Goal: Obtain resource: Obtain resource

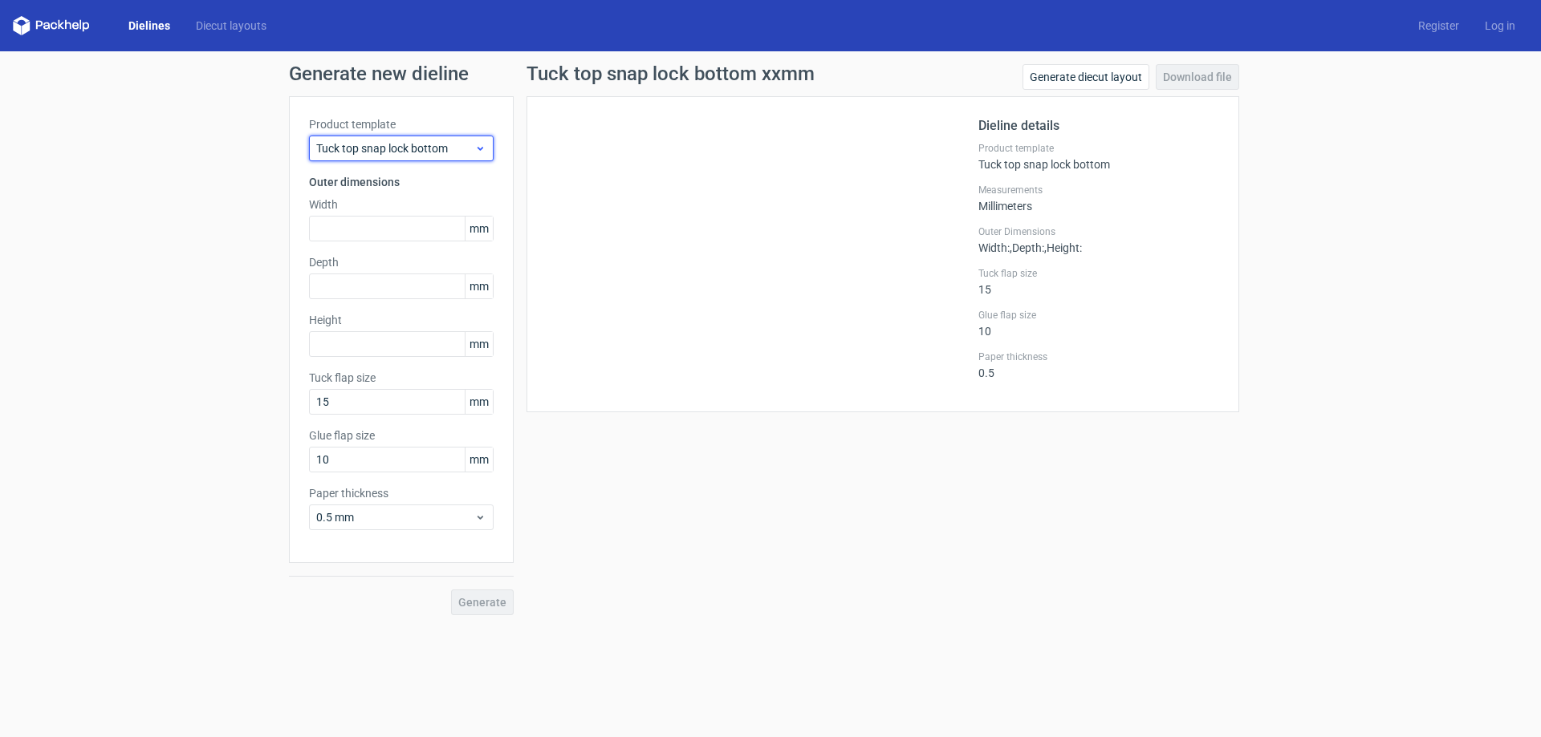
click at [433, 143] on span "Tuck top snap lock bottom" at bounding box center [395, 148] width 158 height 16
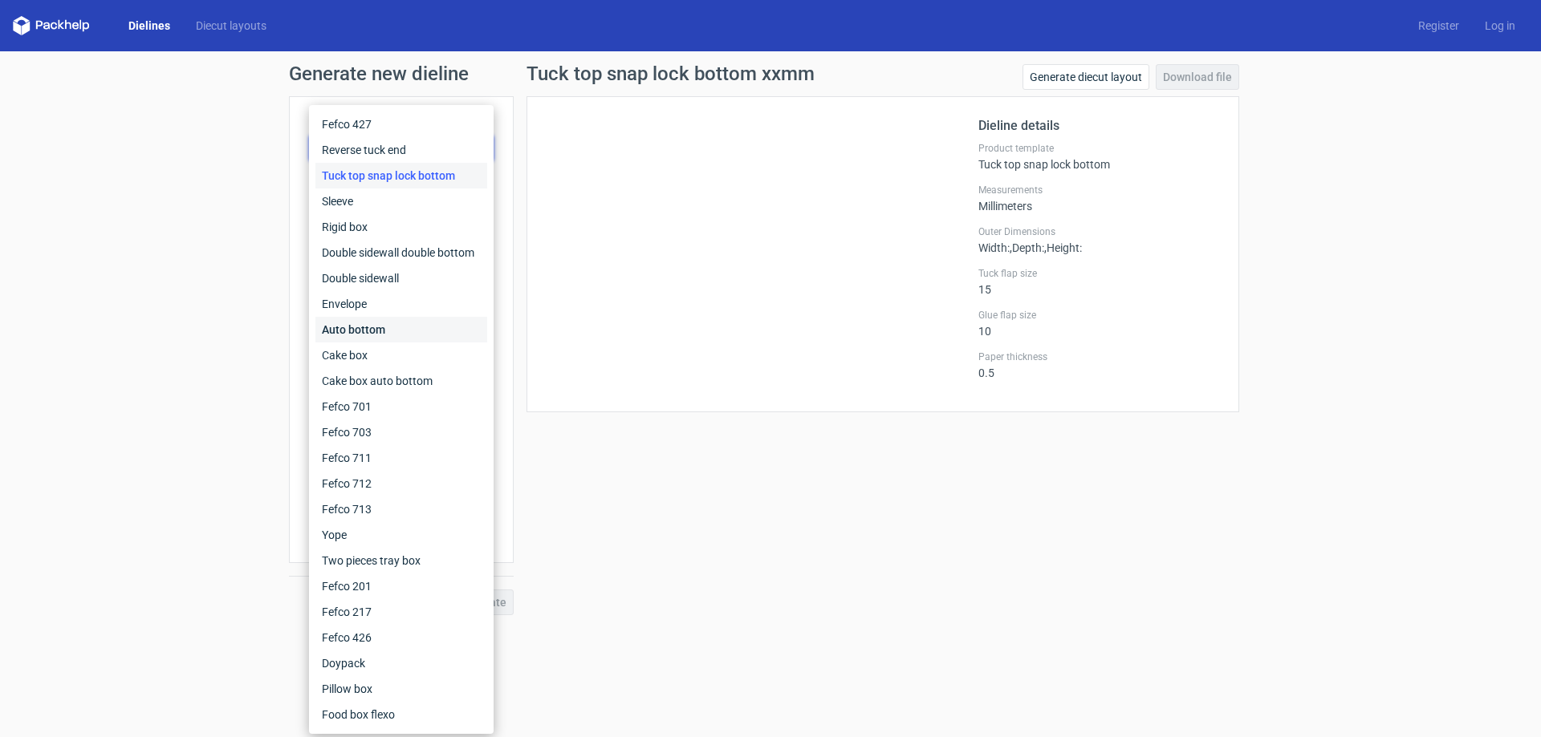
click at [416, 328] on div "Auto bottom" at bounding box center [401, 330] width 172 height 26
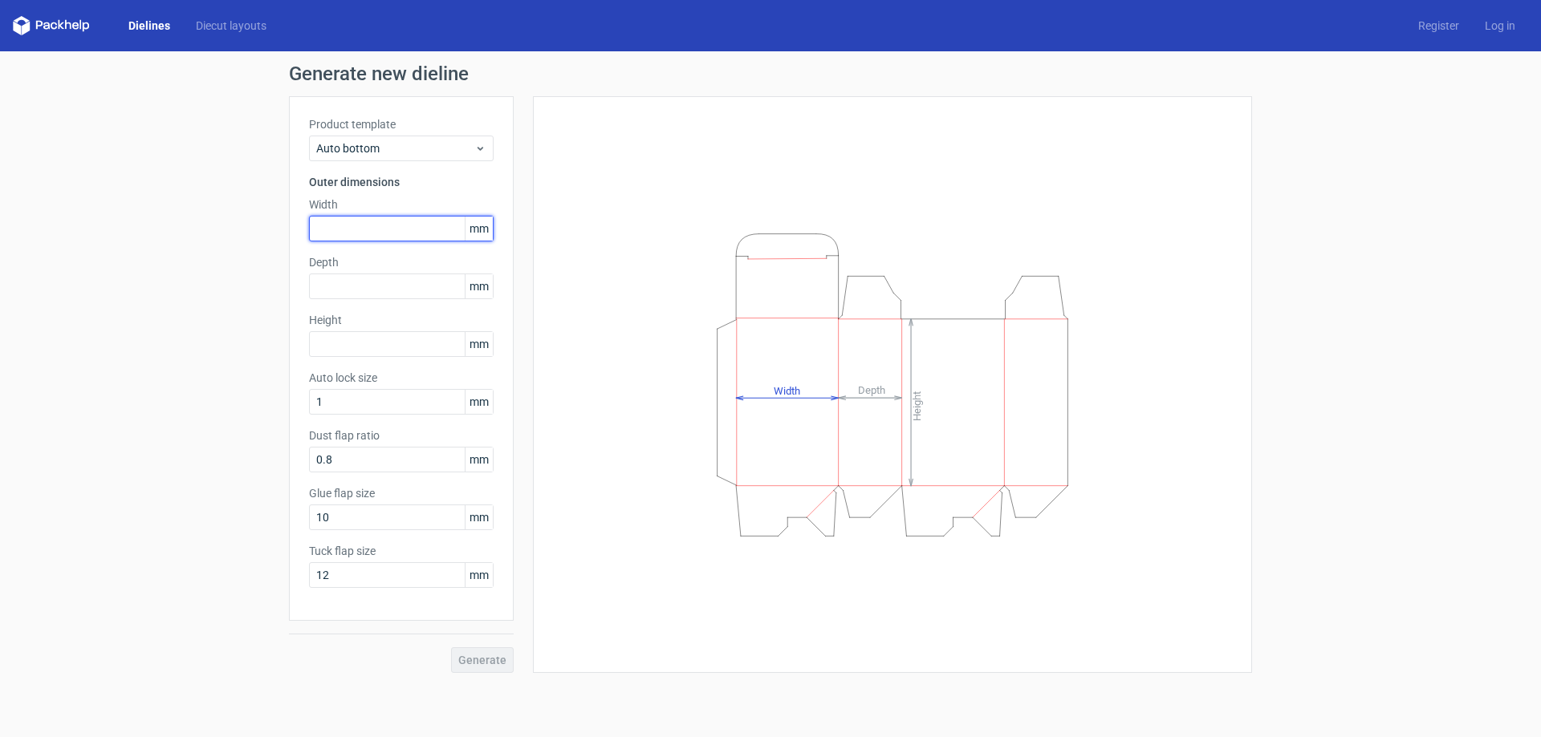
drag, startPoint x: 404, startPoint y: 236, endPoint x: 450, endPoint y: 246, distance: 46.7
click at [408, 236] on input "text" at bounding box center [401, 229] width 185 height 26
type input "45"
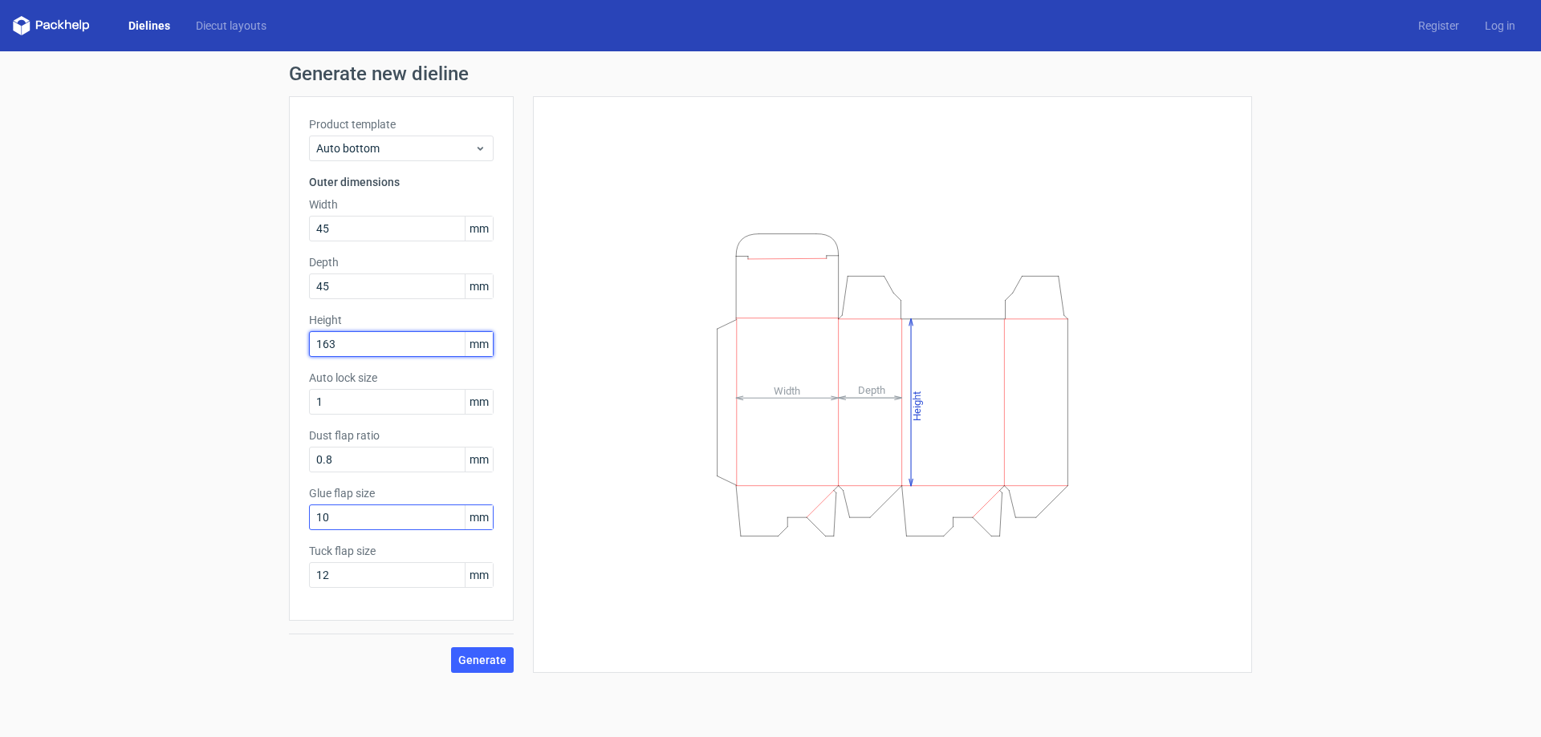
type input "163"
drag, startPoint x: 416, startPoint y: 523, endPoint x: 198, endPoint y: 522, distance: 217.5
click at [198, 522] on div "Generate new dieline Product template Auto bottom Outer dimensions Width 45 mm …" at bounding box center [770, 368] width 1541 height 635
type input "15"
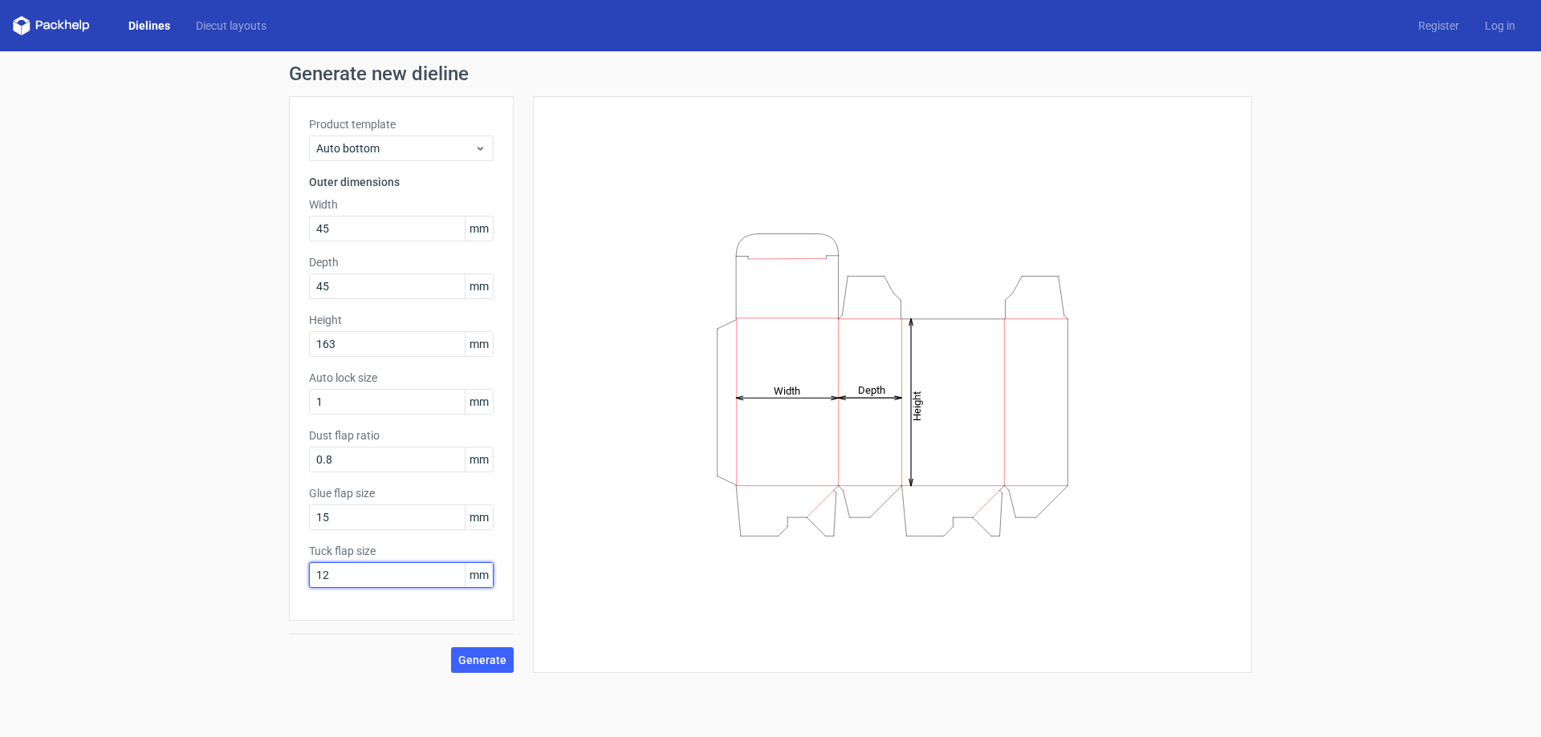
drag, startPoint x: 347, startPoint y: 581, endPoint x: 280, endPoint y: 568, distance: 67.8
click at [288, 570] on div "Generate new dieline Product template Auto bottom Outer dimensions Width 45 mm …" at bounding box center [770, 368] width 1541 height 635
type input "15"
click at [494, 652] on button "Generate" at bounding box center [482, 661] width 63 height 26
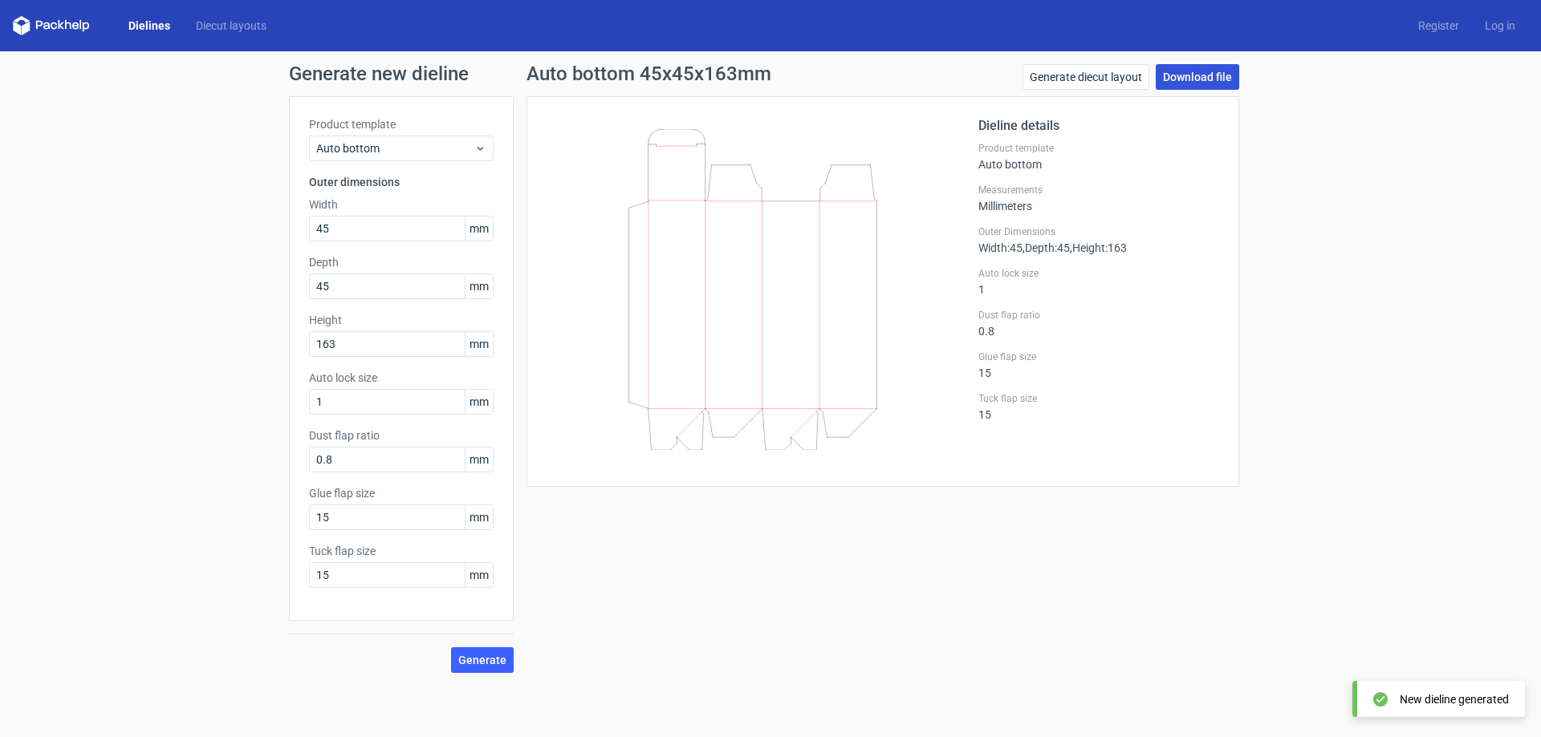
click at [1220, 79] on link "Download file" at bounding box center [1196, 77] width 83 height 26
click at [144, 19] on link "Dielines" at bounding box center [149, 26] width 67 height 16
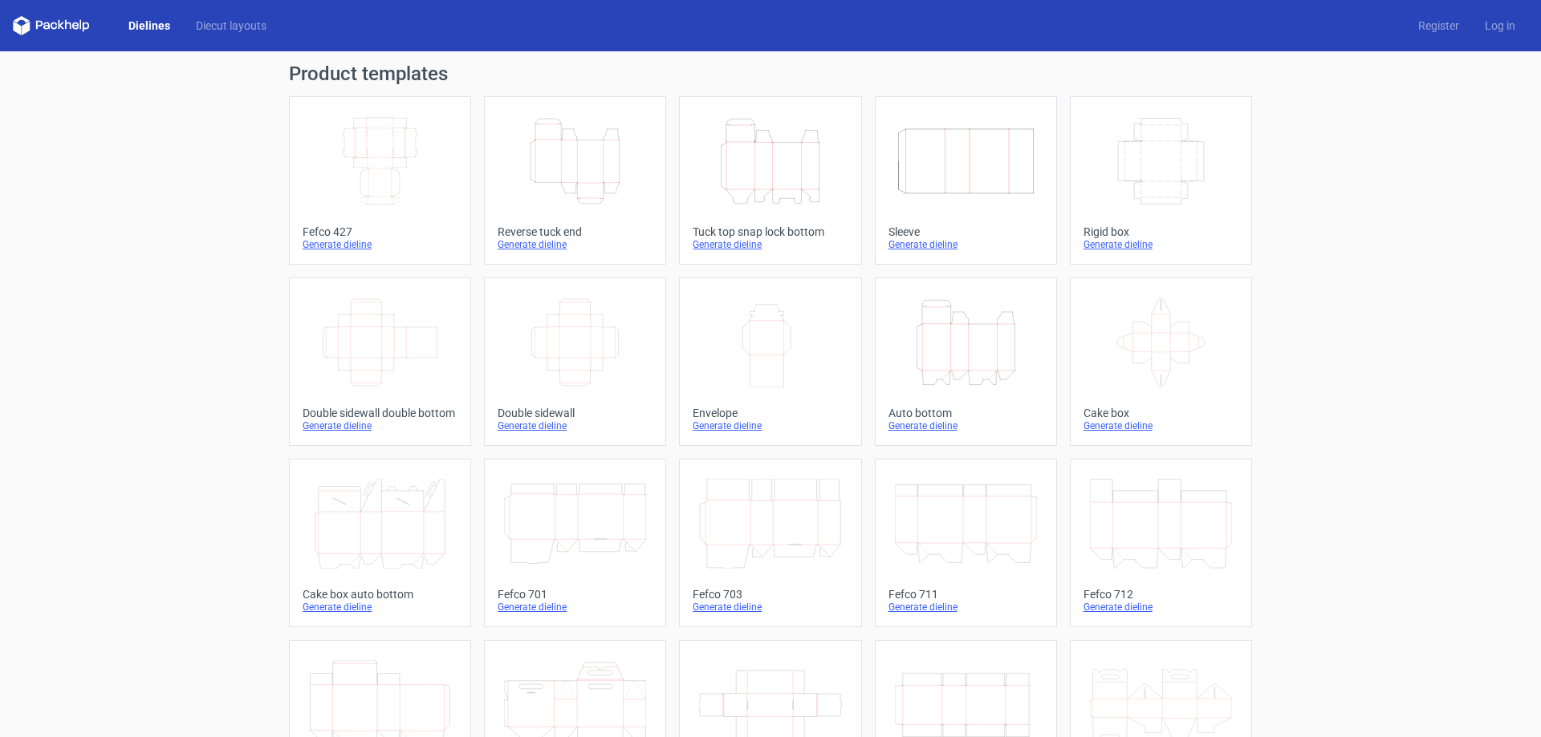
click at [339, 148] on icon "Width Depth Height" at bounding box center [380, 161] width 142 height 90
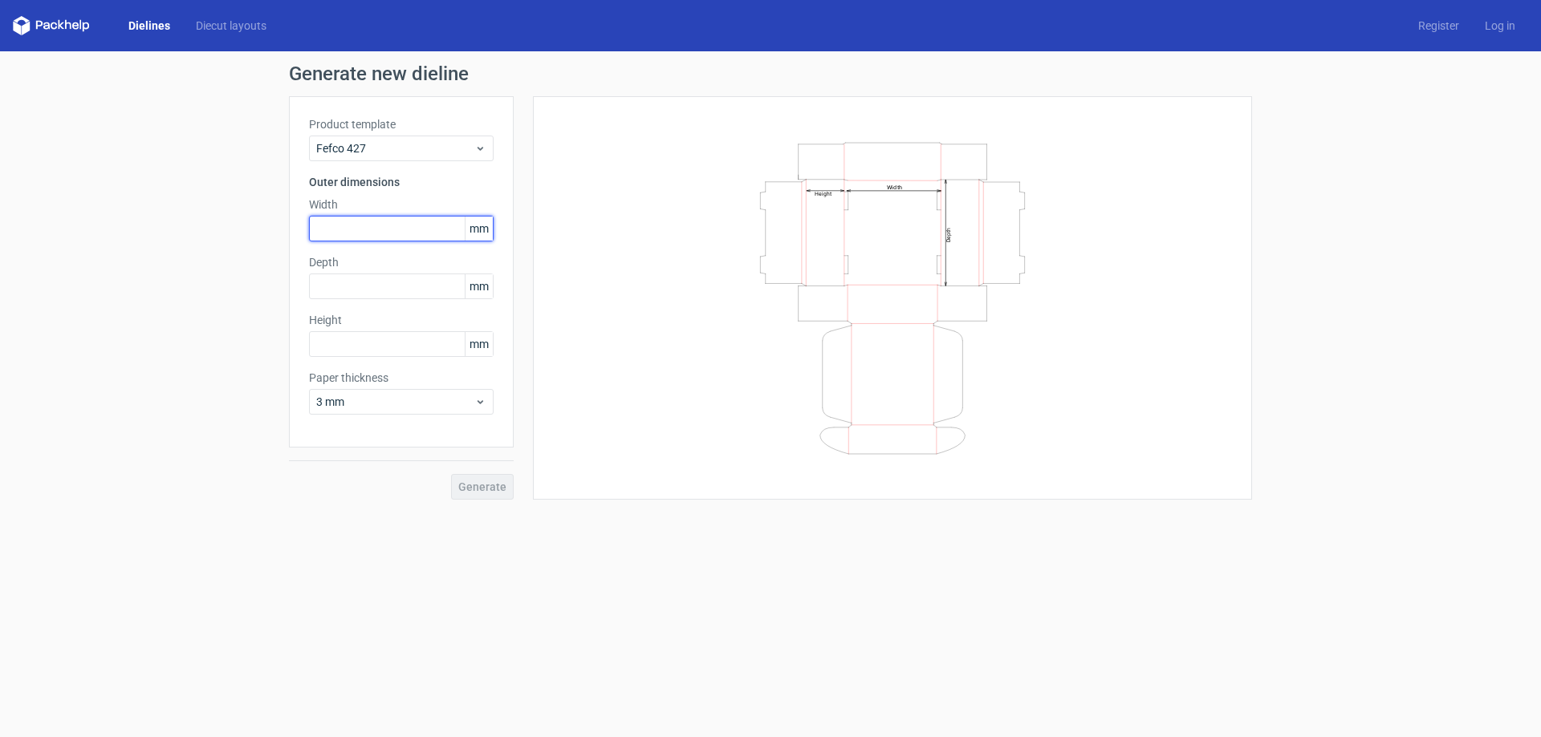
click at [373, 218] on input "text" at bounding box center [401, 229] width 185 height 26
type input "230"
type input "185"
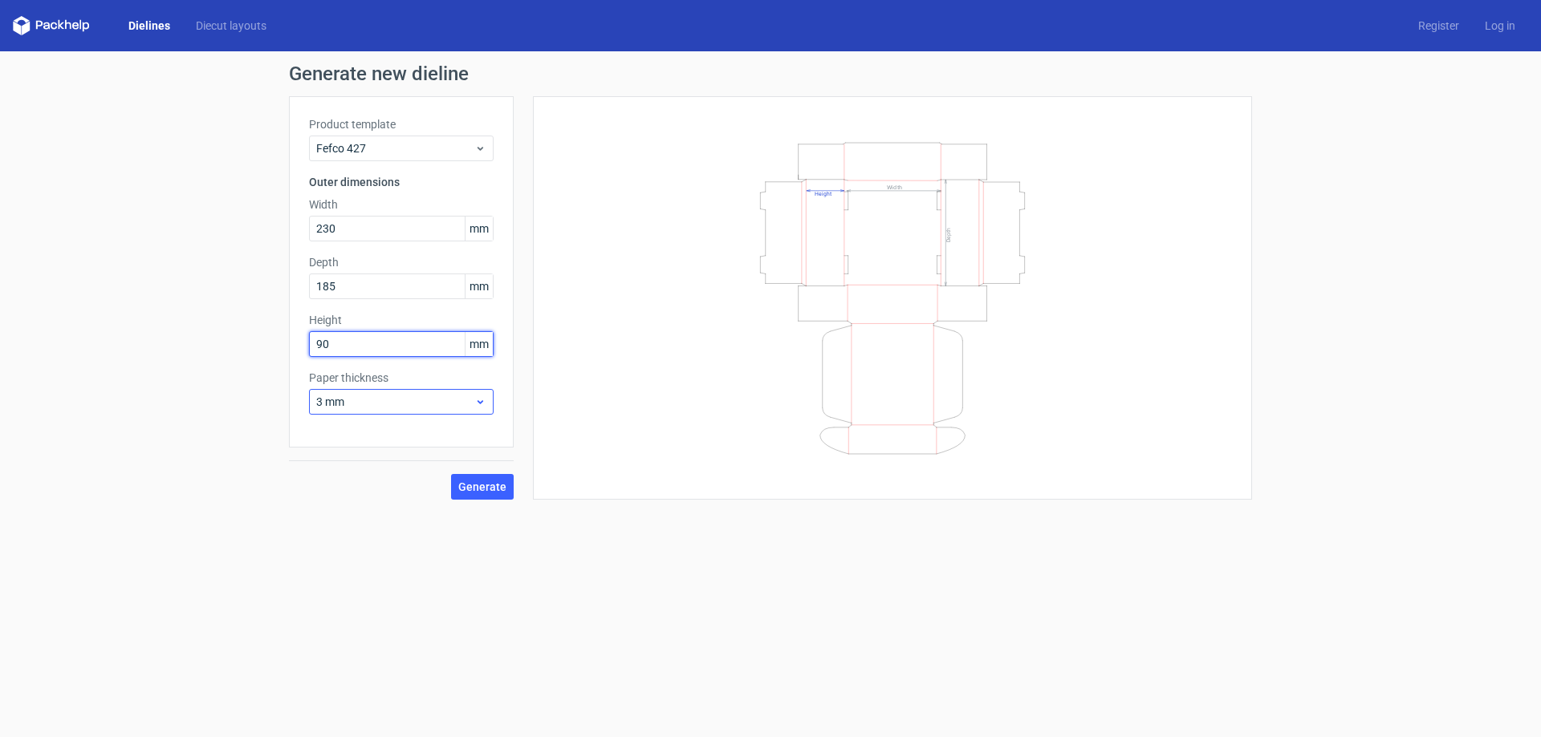
type input "90"
click at [418, 404] on span "3 mm" at bounding box center [395, 402] width 158 height 16
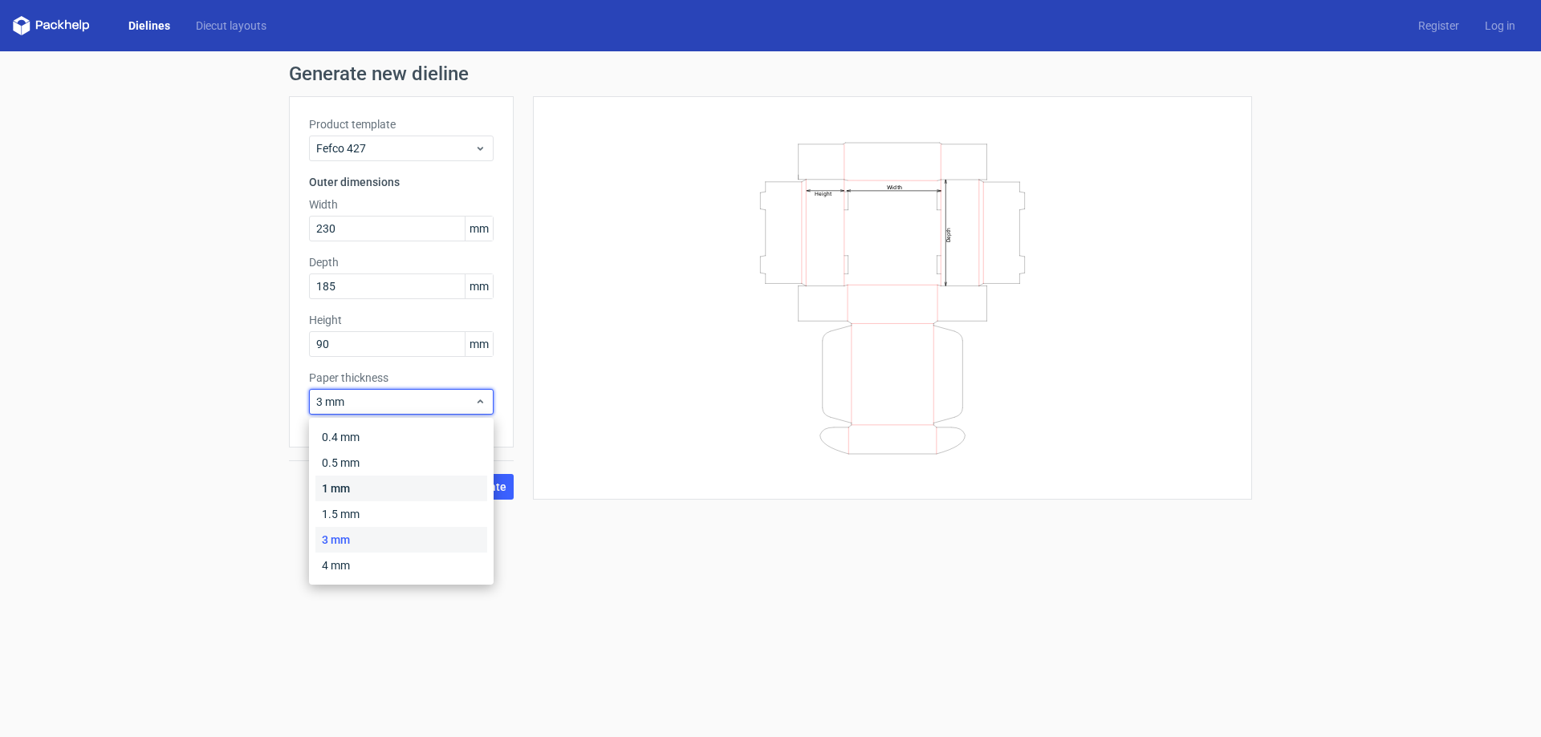
click at [384, 490] on div "1 mm" at bounding box center [401, 489] width 172 height 26
click at [431, 407] on span "1 mm" at bounding box center [395, 402] width 158 height 16
click at [369, 522] on div "1.5 mm" at bounding box center [401, 514] width 172 height 26
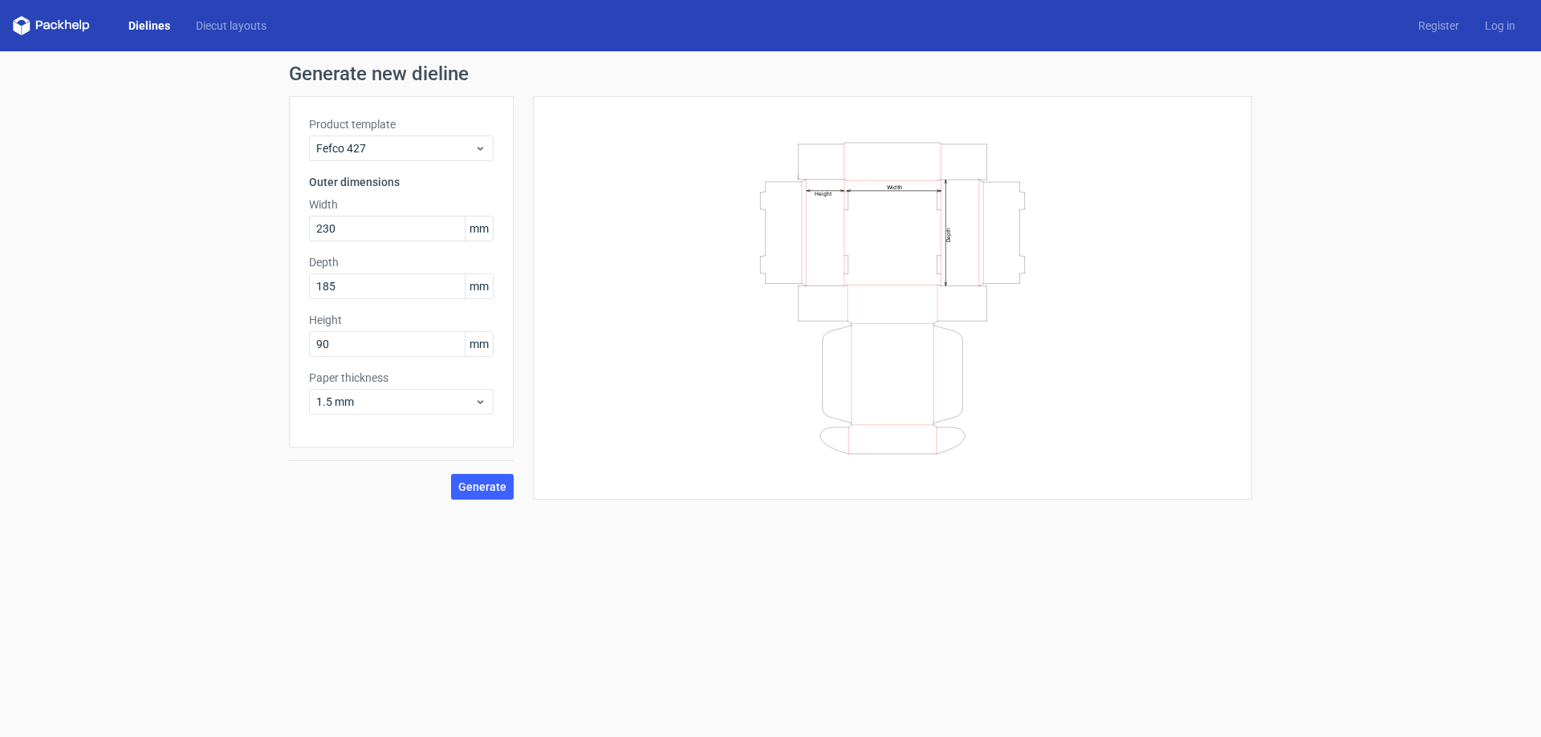
click at [524, 491] on div "Width Depth Height" at bounding box center [883, 298] width 738 height 404
click at [487, 484] on span "Generate" at bounding box center [482, 486] width 48 height 11
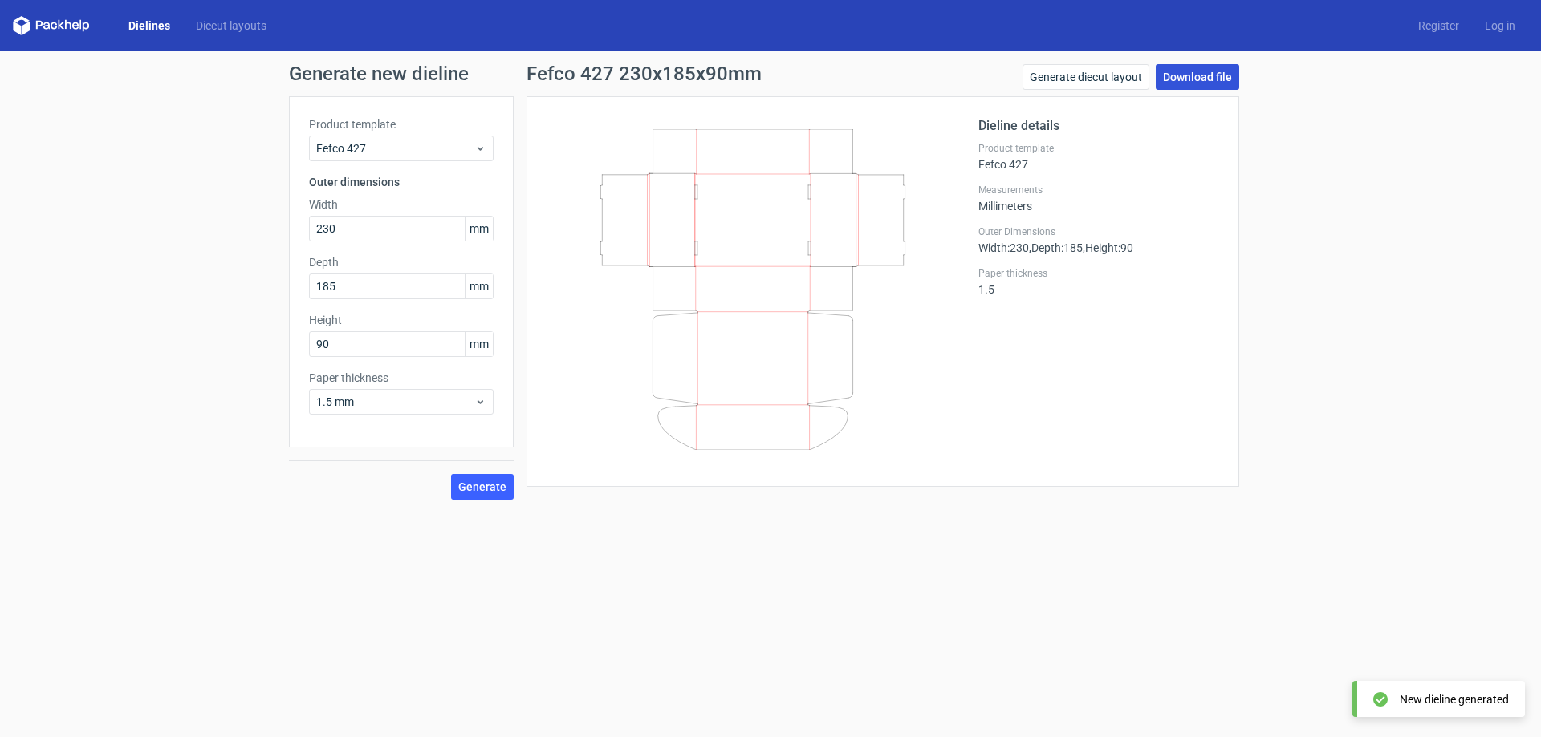
click at [1192, 71] on link "Download file" at bounding box center [1196, 77] width 83 height 26
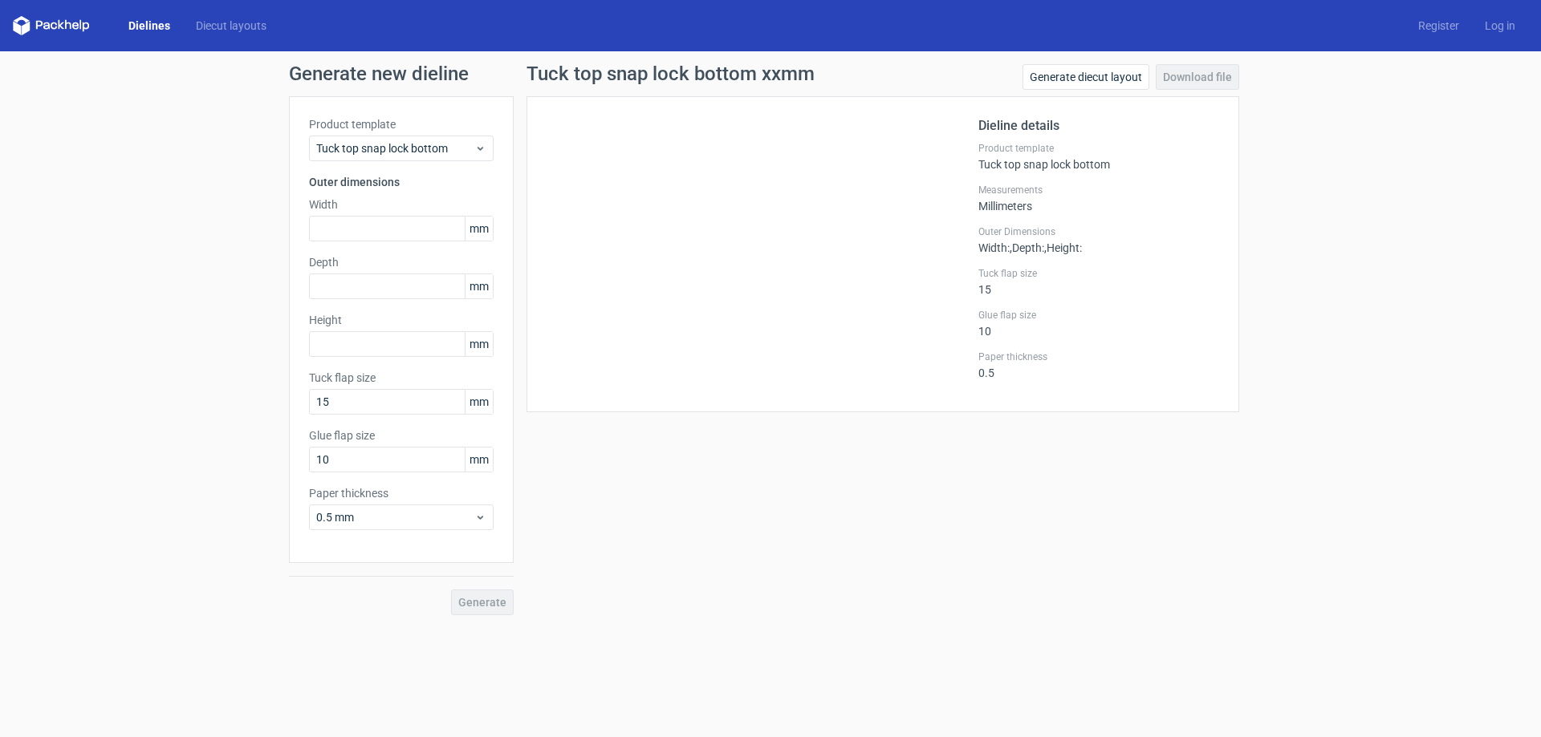
click at [412, 162] on div "Product template Tuck top snap lock bottom Outer dimensions Width mm Depth mm H…" at bounding box center [401, 329] width 225 height 467
click at [418, 157] on div "Tuck top snap lock bottom" at bounding box center [401, 149] width 185 height 26
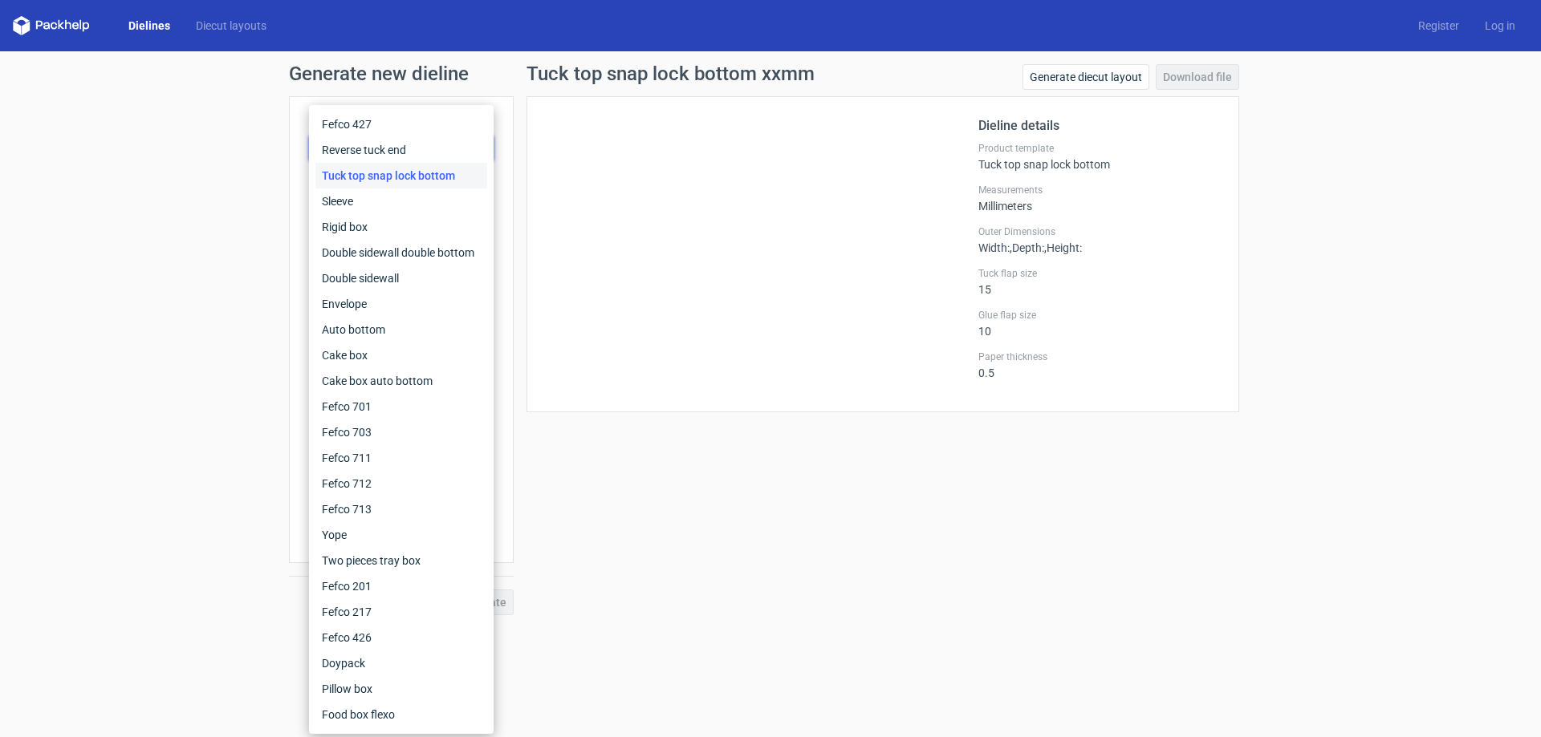
click at [149, 27] on link "Dielines" at bounding box center [149, 26] width 67 height 16
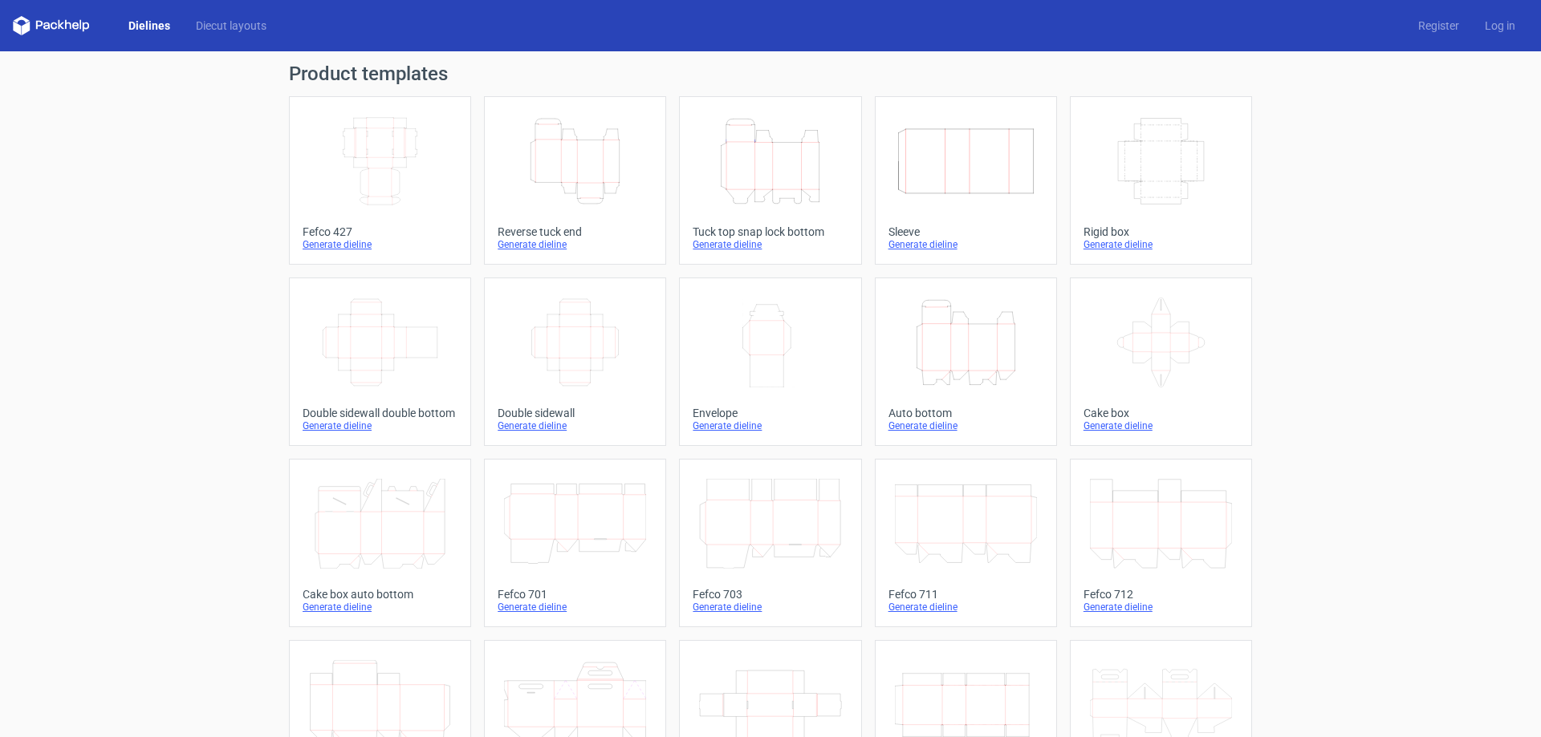
scroll to position [266, 0]
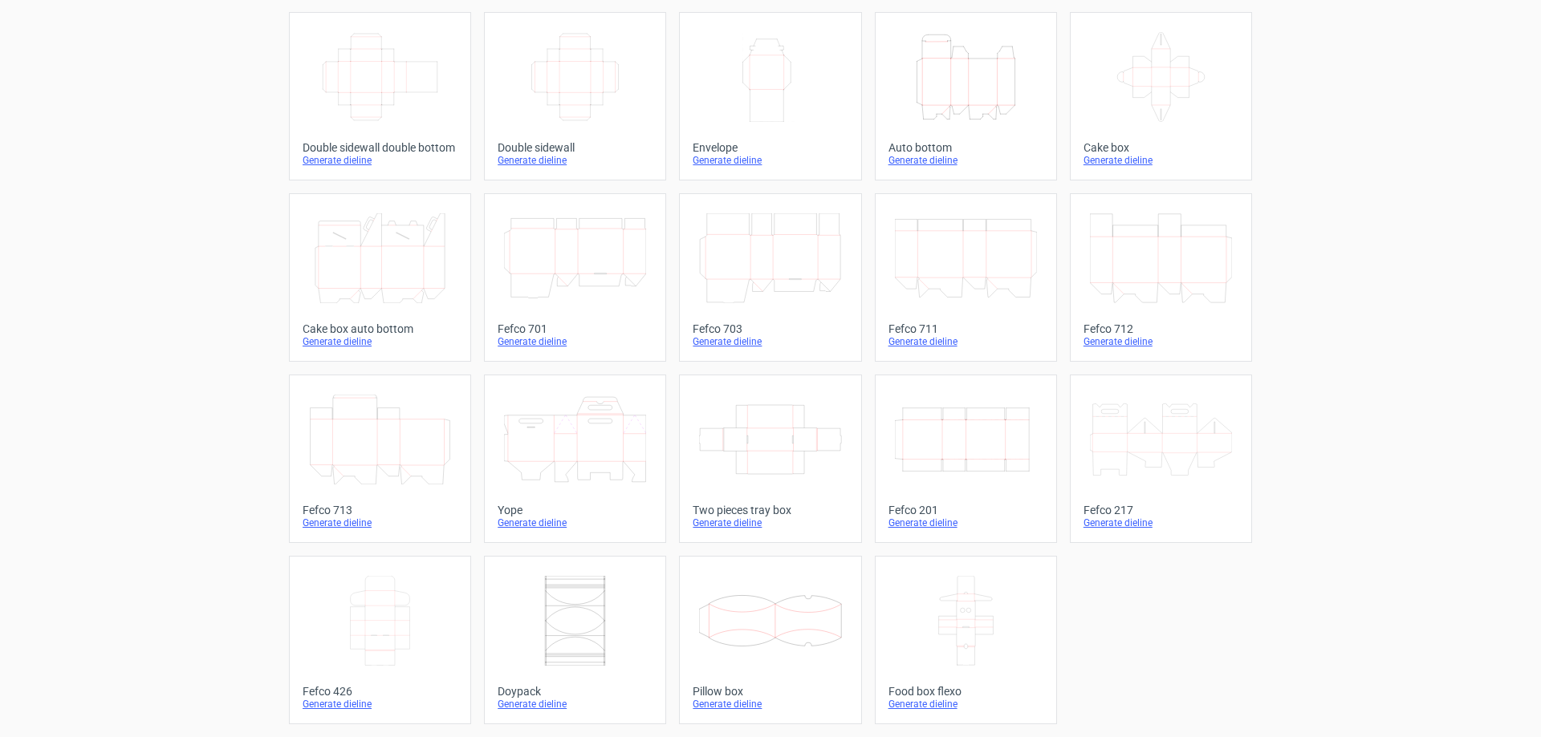
click at [1152, 464] on icon at bounding box center [1161, 440] width 142 height 90
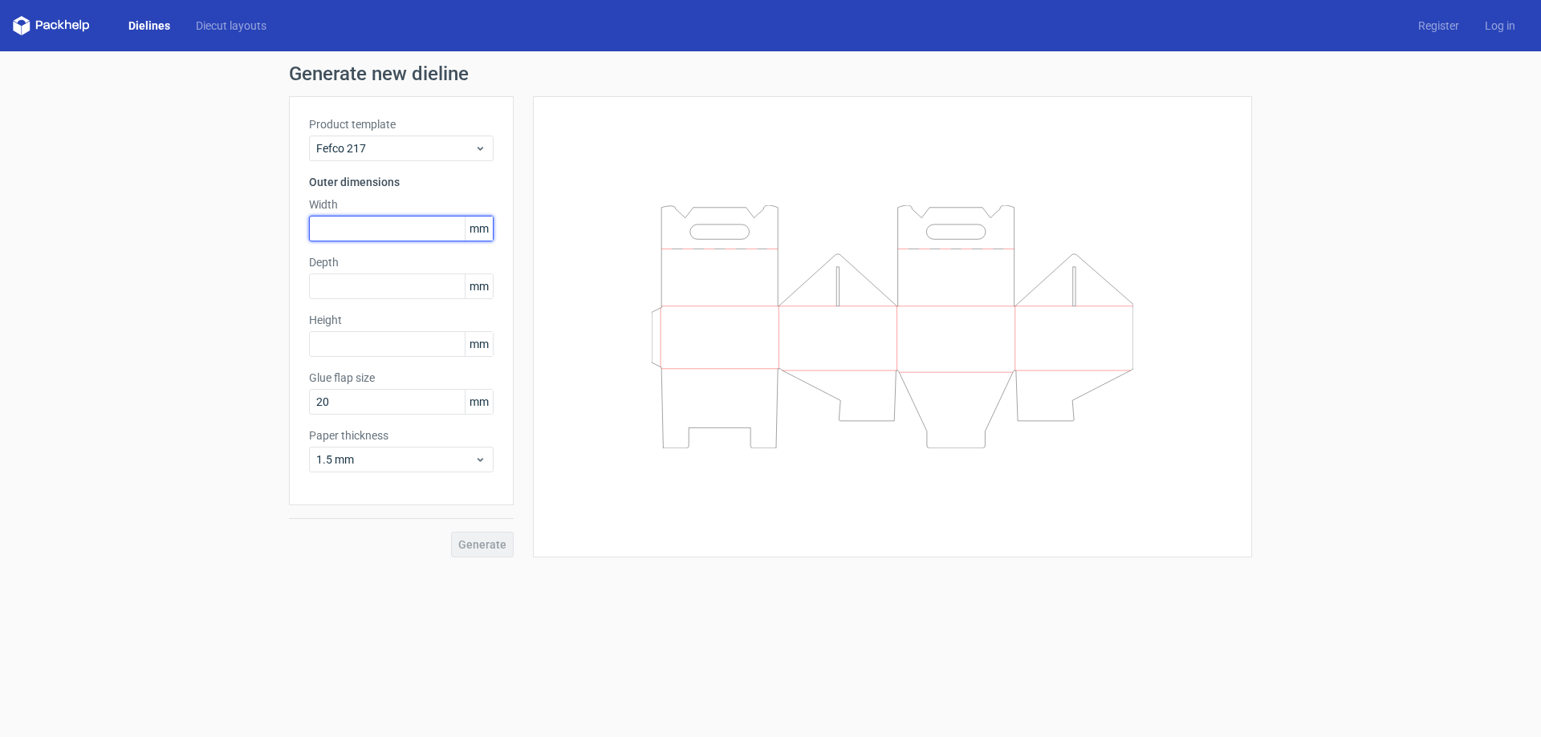
click at [347, 229] on input "text" at bounding box center [401, 229] width 185 height 26
drag, startPoint x: 281, startPoint y: 221, endPoint x: 367, endPoint y: 233, distance: 86.7
click at [343, 238] on div "Generate new dieline Product template Fefco 217 Outer dimensions Width mm Depth…" at bounding box center [770, 310] width 1541 height 519
drag, startPoint x: 367, startPoint y: 233, endPoint x: 530, endPoint y: 82, distance: 223.1
click at [368, 233] on input "text" at bounding box center [401, 229] width 185 height 26
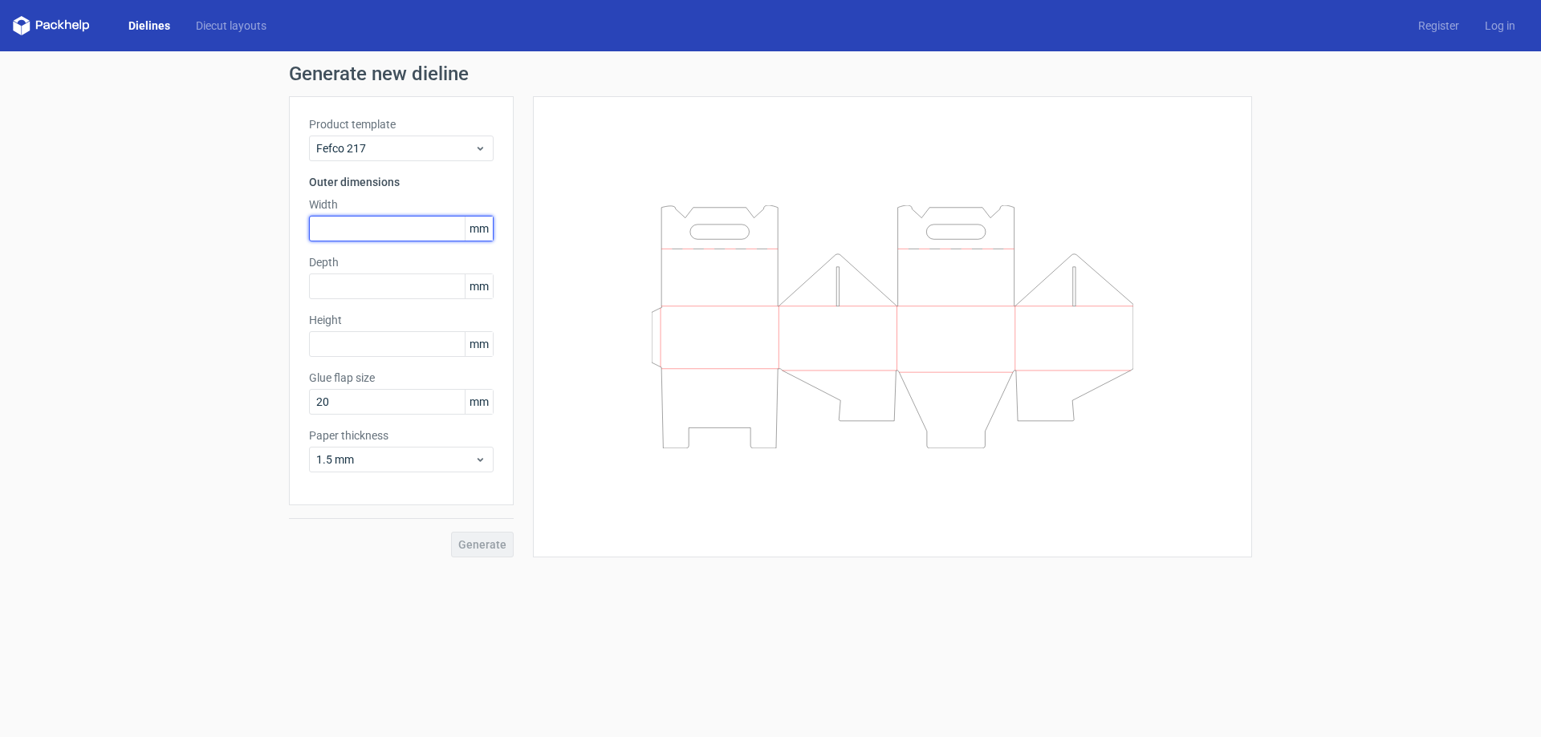
click at [389, 220] on input "text" at bounding box center [401, 229] width 185 height 26
drag, startPoint x: 390, startPoint y: 220, endPoint x: 74, endPoint y: 149, distance: 323.9
click at [74, 149] on div "Generate new dieline Product template Fefco 217 Outer dimensions Width 185 mm D…" at bounding box center [770, 310] width 1541 height 519
type input "195"
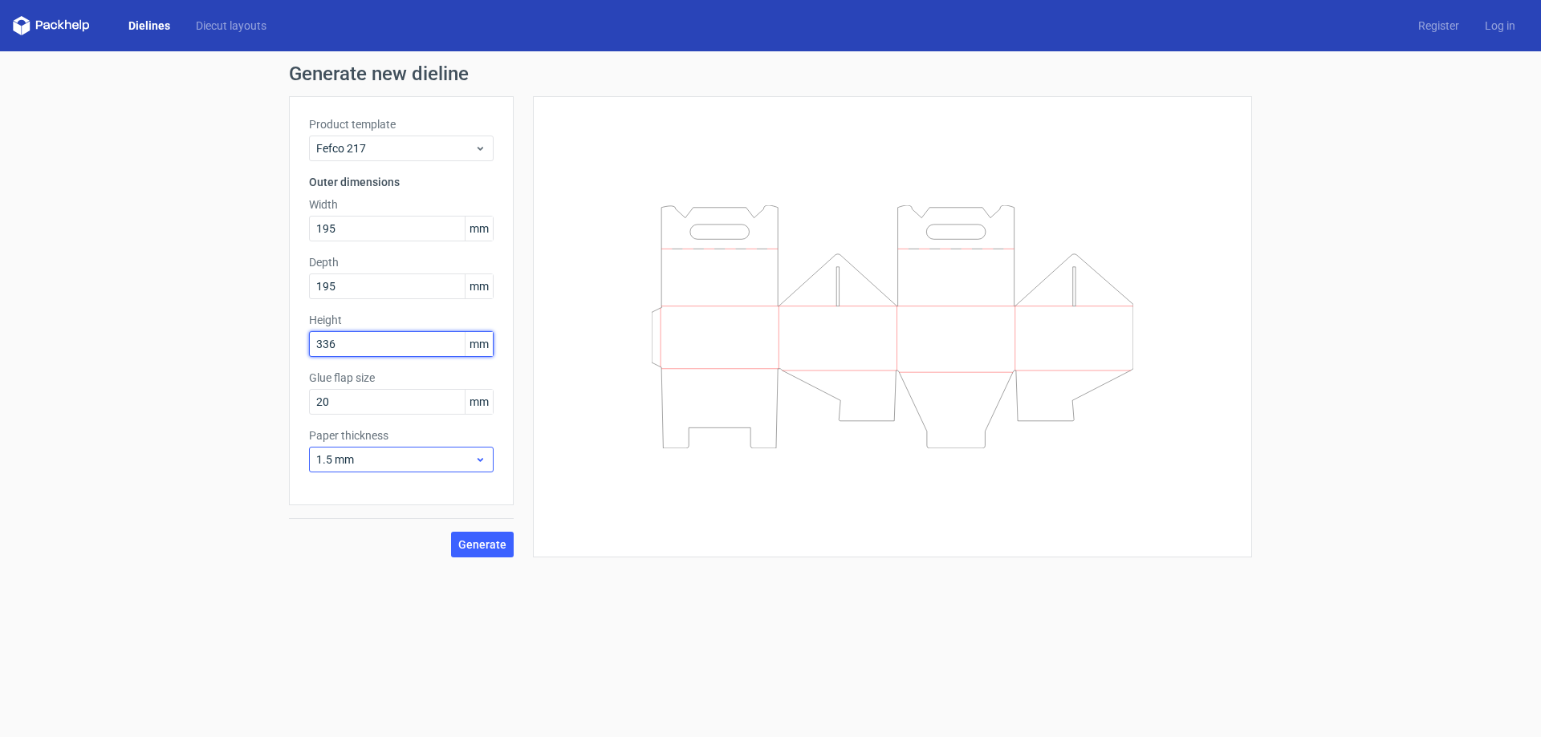
type input "336"
click at [358, 465] on span "1.5 mm" at bounding box center [395, 460] width 158 height 16
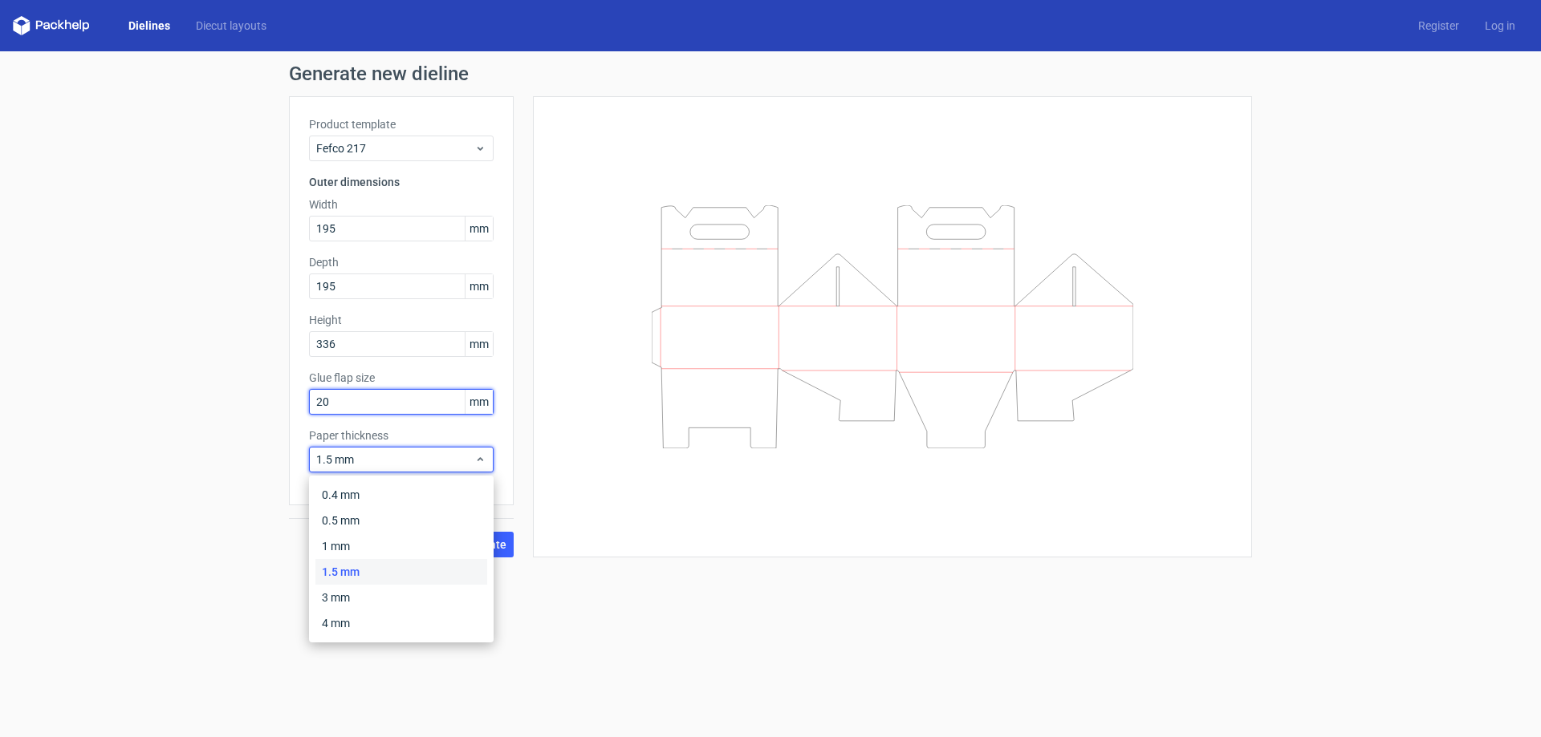
click at [349, 406] on input "20" at bounding box center [401, 402] width 185 height 26
click at [399, 467] on span "1.5 mm" at bounding box center [395, 460] width 158 height 16
click at [204, 527] on div "Generate new dieline Product template Fefco 217 Outer dimensions Width 195 mm D…" at bounding box center [770, 310] width 1541 height 519
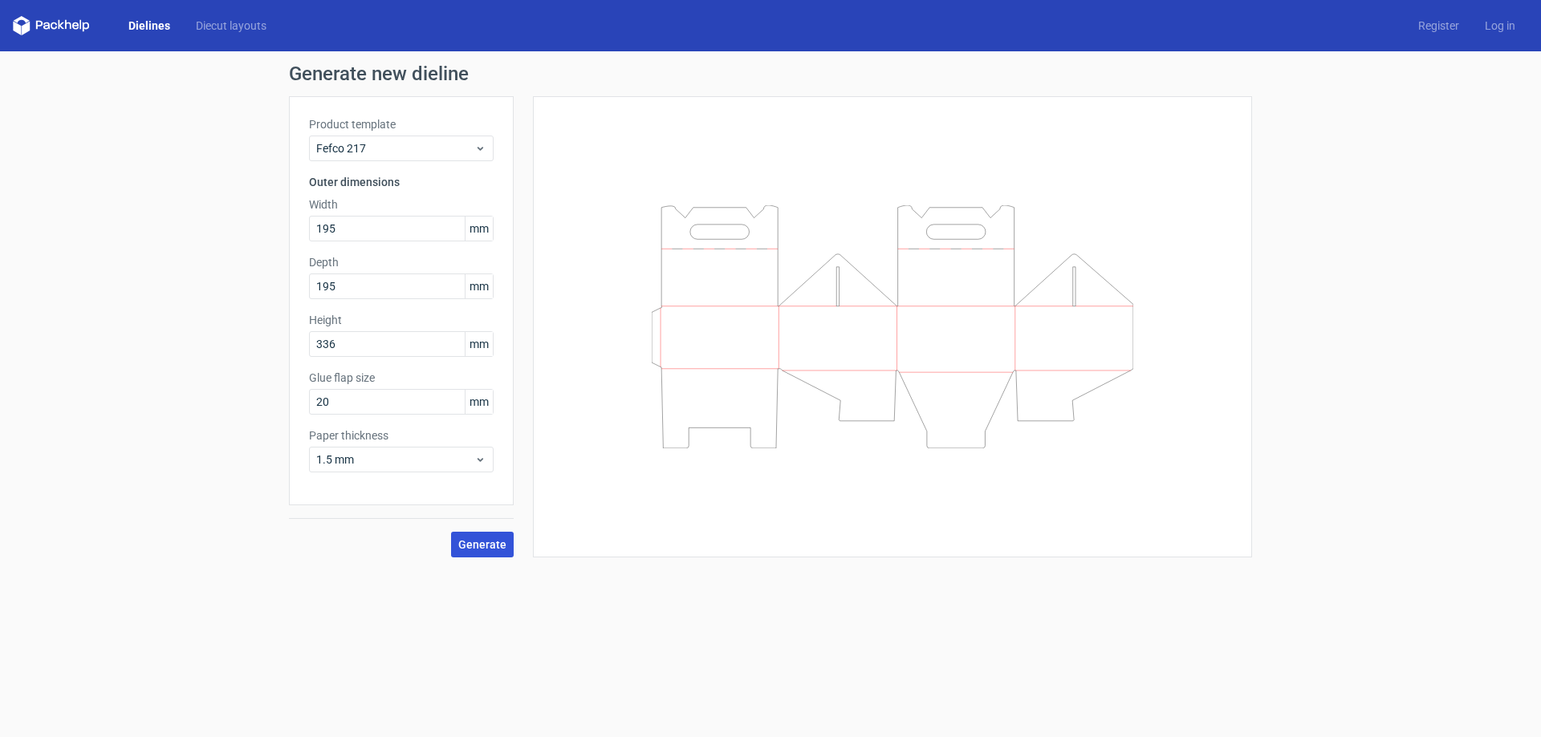
click at [491, 550] on span "Generate" at bounding box center [482, 544] width 48 height 11
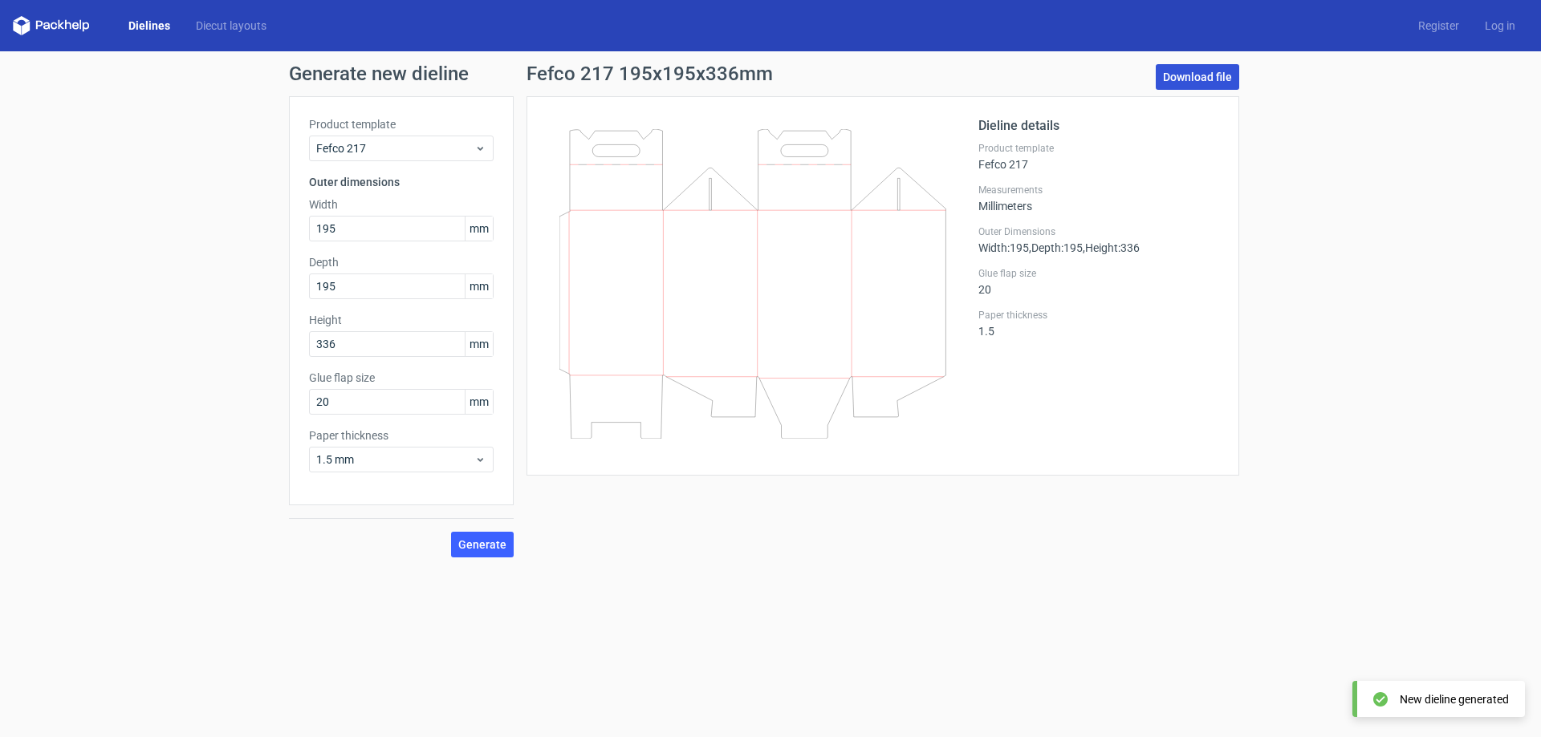
click at [1224, 75] on link "Download file" at bounding box center [1196, 77] width 83 height 26
click at [177, 242] on div "Generate new dieline Product template Fefco 217 Outer dimensions Width 195 mm D…" at bounding box center [770, 310] width 1541 height 519
